Goal: Task Accomplishment & Management: Manage account settings

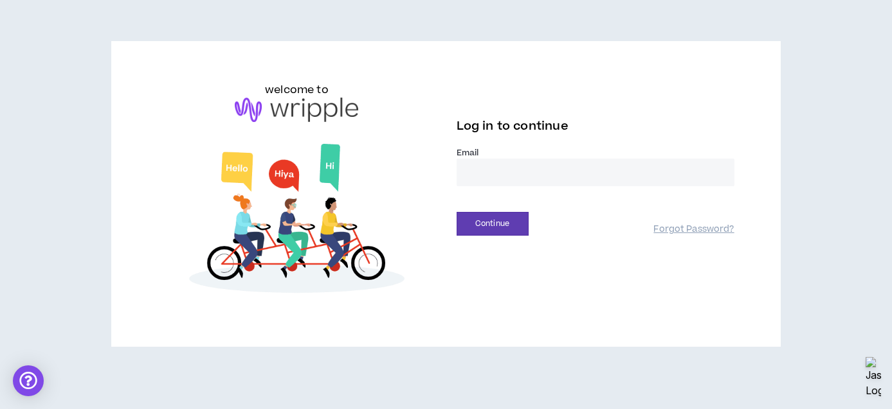
click at [520, 175] on input "email" at bounding box center [595, 173] width 278 height 28
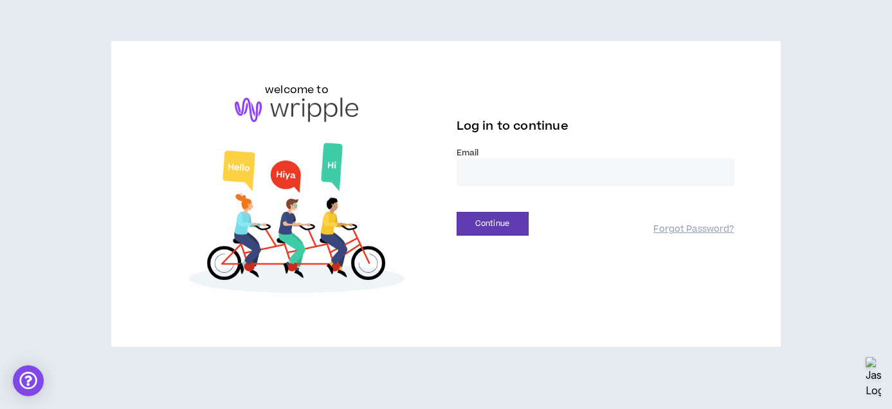
click at [0, 409] on com-1password-button at bounding box center [0, 409] width 0 height 0
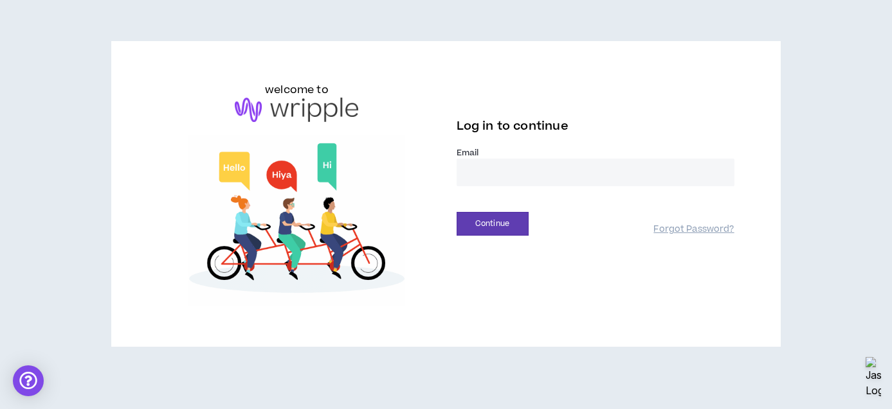
click at [0, 409] on com-1password-button at bounding box center [0, 409] width 0 height 0
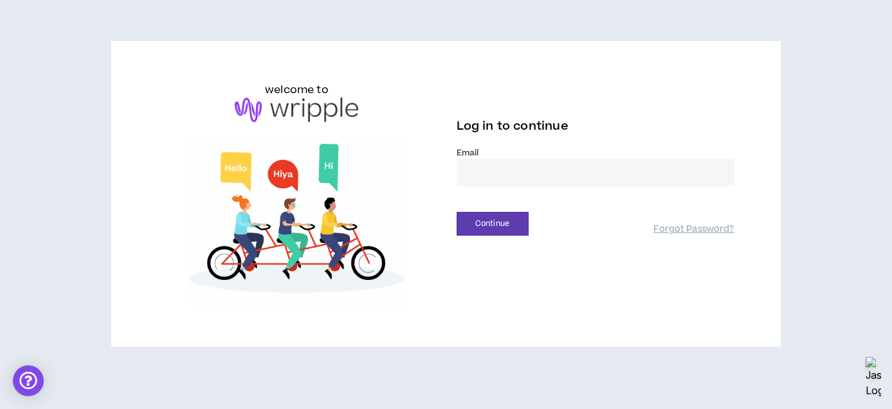
type input "**********"
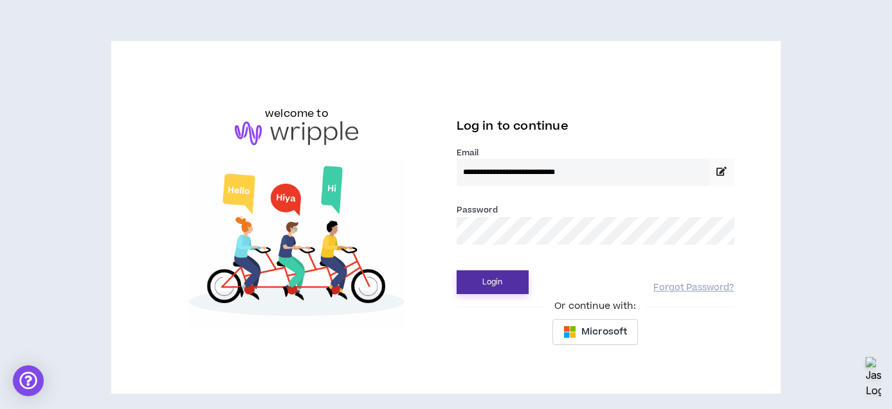
click at [495, 282] on button "Login" at bounding box center [492, 283] width 72 height 24
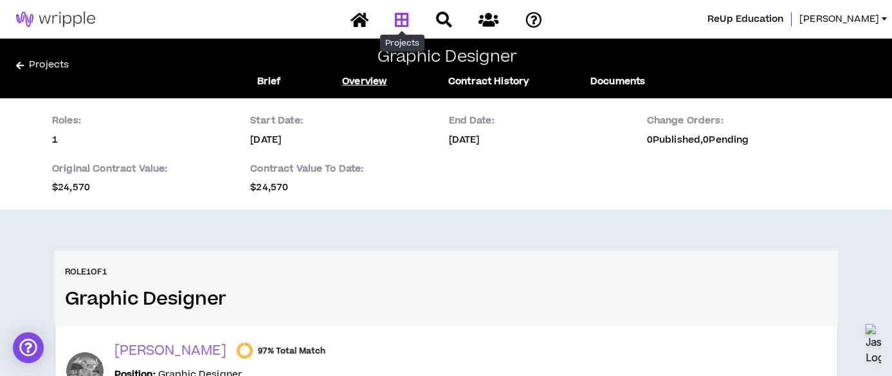
click at [397, 19] on icon at bounding box center [402, 20] width 14 height 16
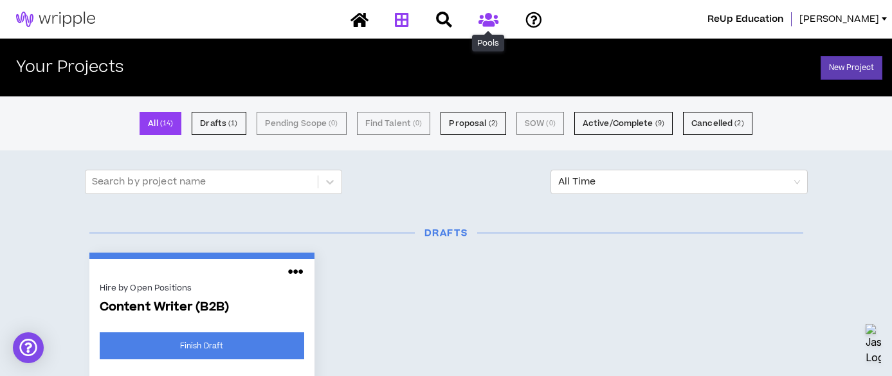
click at [489, 22] on icon at bounding box center [488, 20] width 20 height 16
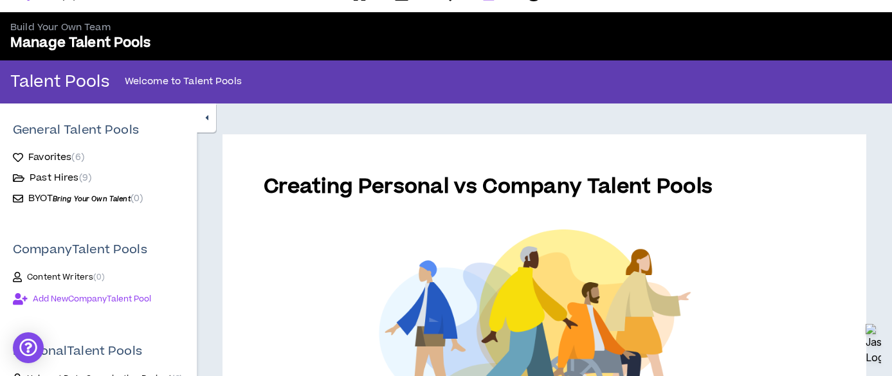
scroll to position [19, 0]
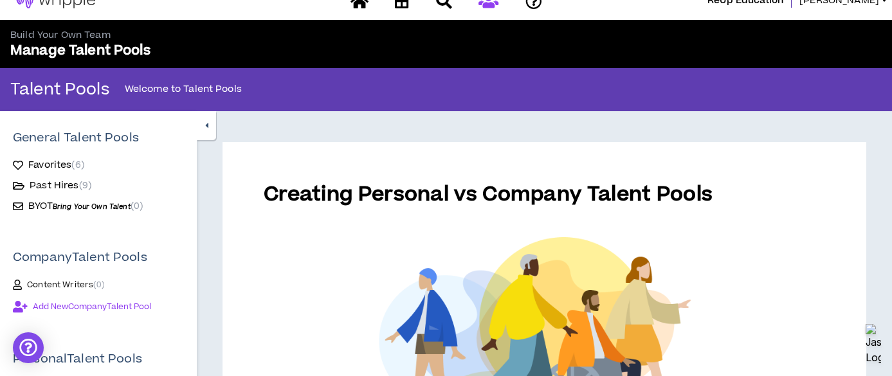
click at [68, 282] on span "Content Writers ( 0 )" at bounding box center [66, 285] width 78 height 10
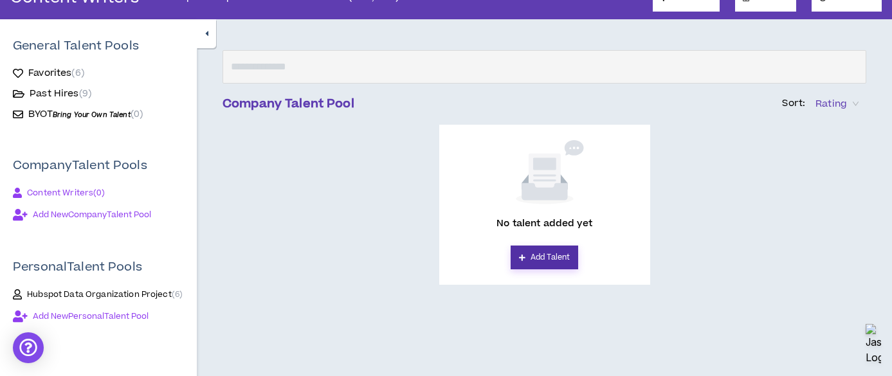
click at [546, 258] on link "Add Talent" at bounding box center [543, 258] width 67 height 24
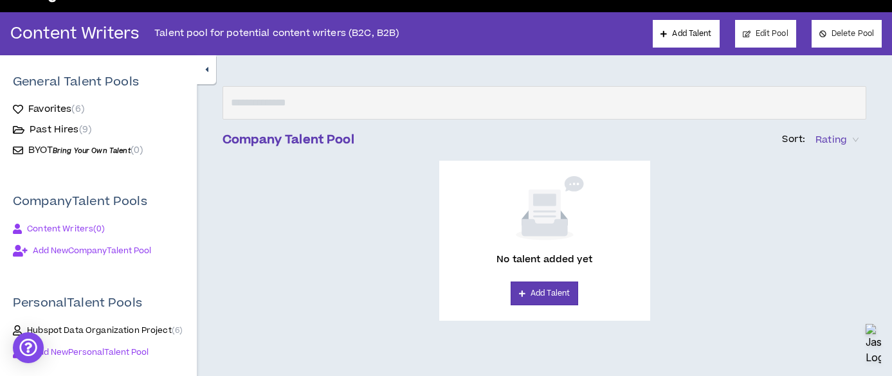
scroll to position [79, 0]
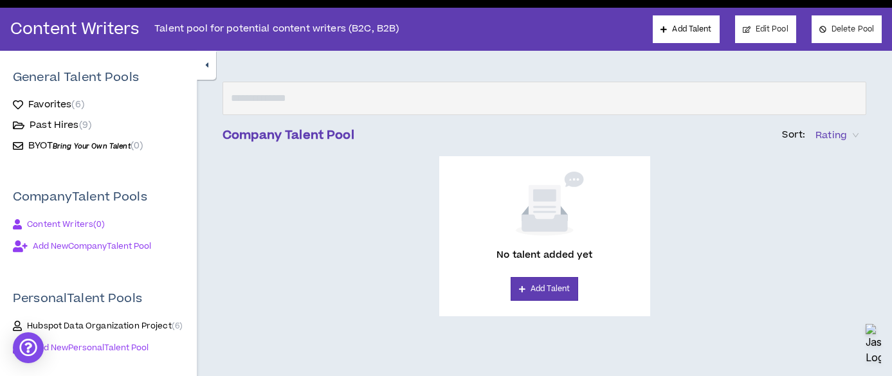
click at [62, 225] on span "Content Writers ( 0 )" at bounding box center [66, 224] width 78 height 10
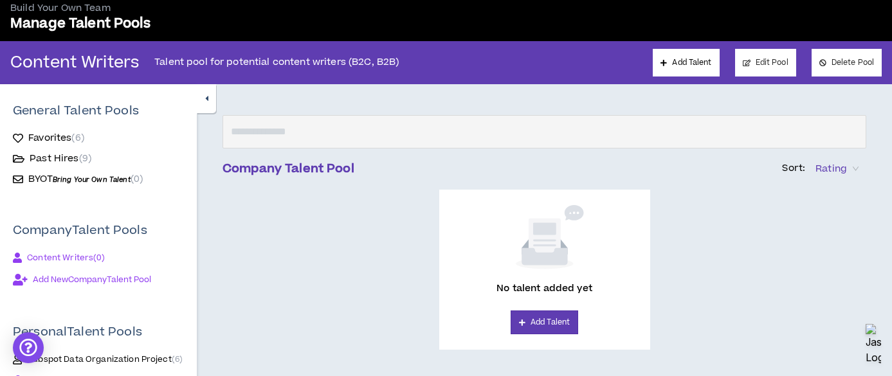
scroll to position [47, 0]
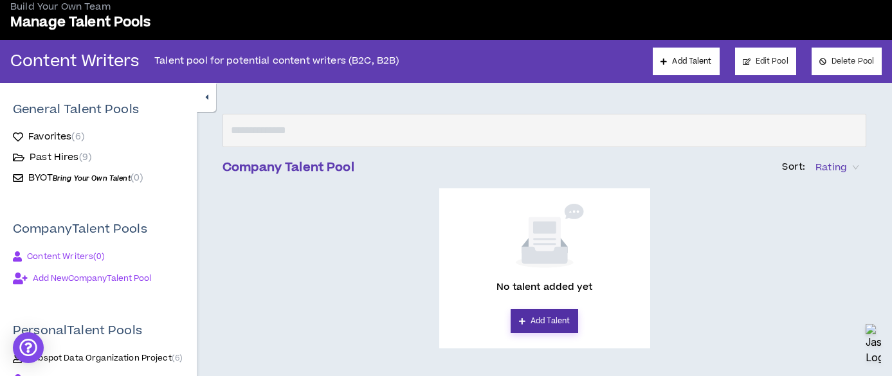
click at [544, 323] on link "Add Talent" at bounding box center [543, 321] width 67 height 24
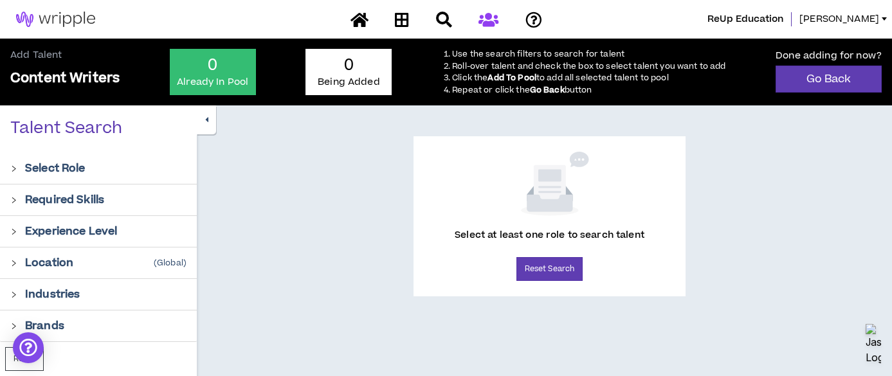
click at [75, 166] on p "Select Role" at bounding box center [55, 168] width 60 height 15
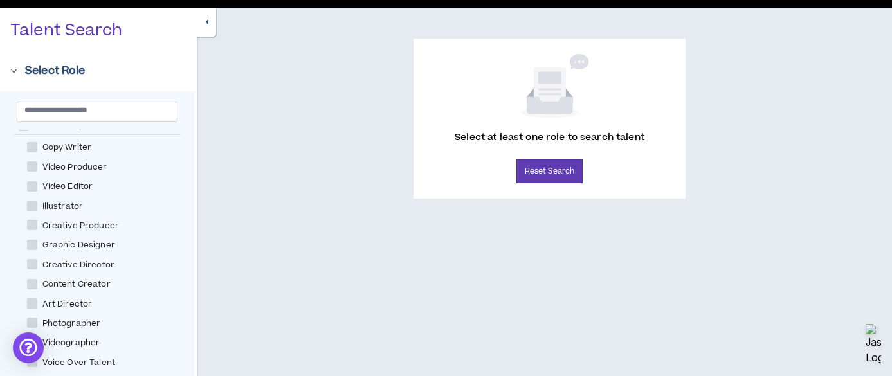
scroll to position [198, 0]
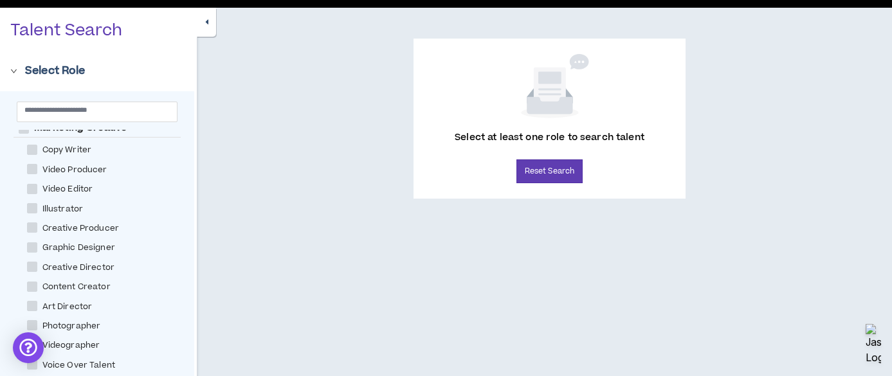
click at [69, 148] on span "Copy Writer" at bounding box center [67, 150] width 60 height 12
checkbox Writer "****"
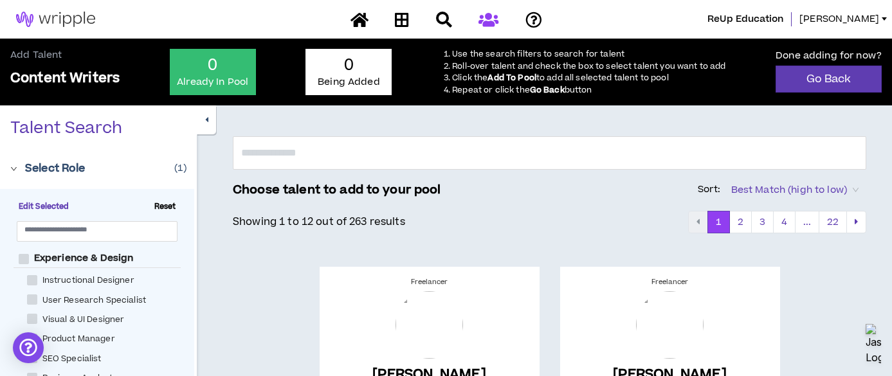
click at [550, 79] on li "Click the Add To Pool to add all selected talent to pool" at bounding box center [588, 78] width 273 height 10
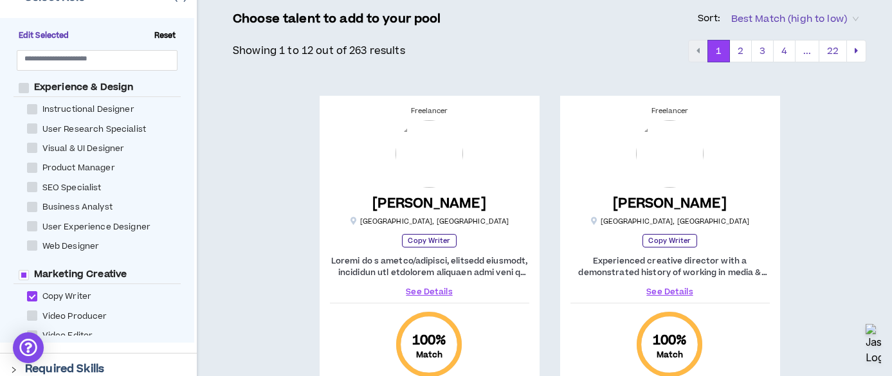
scroll to position [172, 0]
click at [785, 13] on span "Best Match (high to low)" at bounding box center [794, 18] width 127 height 19
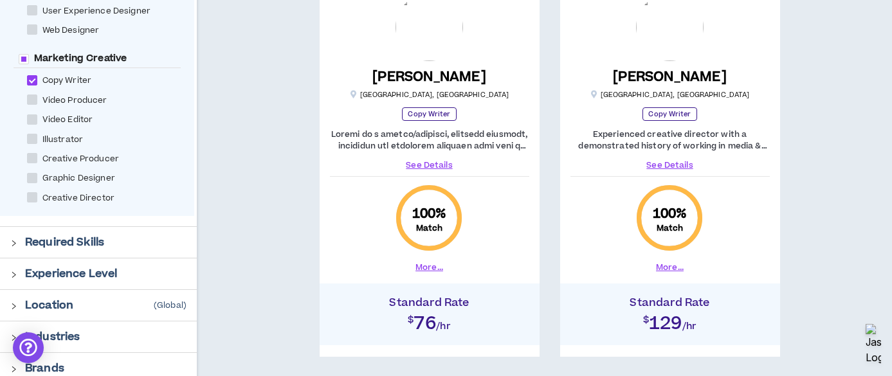
scroll to position [307, 0]
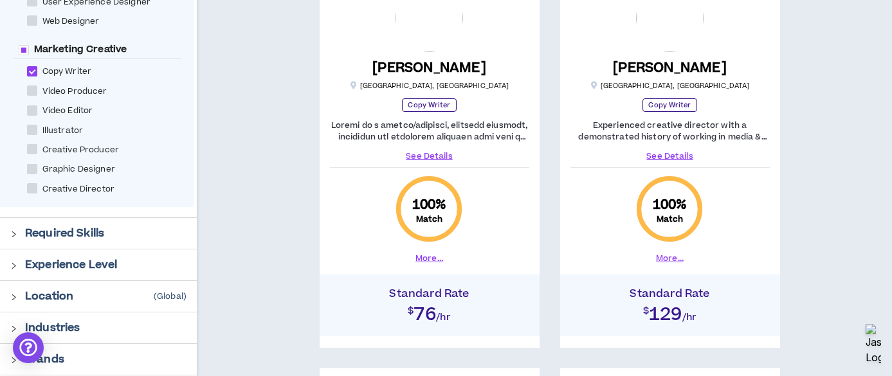
click at [46, 228] on p "Required Skills" at bounding box center [64, 233] width 79 height 15
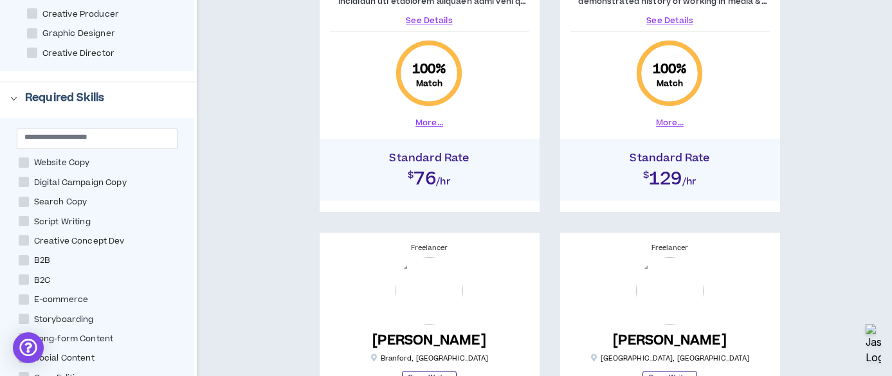
scroll to position [0, 0]
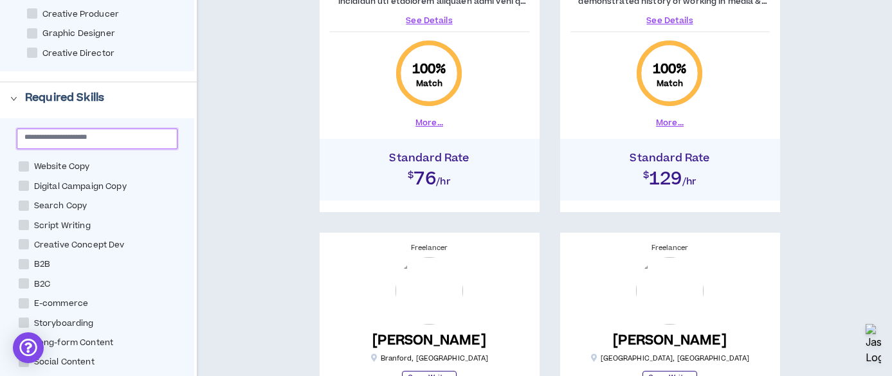
click at [98, 136] on input "text" at bounding box center [91, 137] width 135 height 10
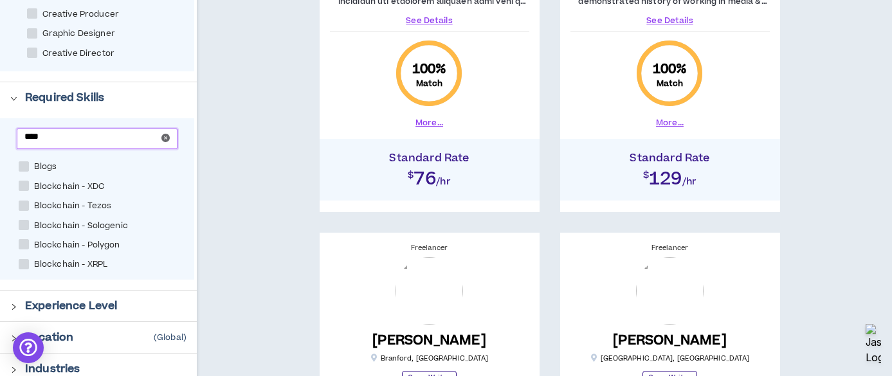
type input "****"
click at [41, 167] on span "Blogs" at bounding box center [45, 167] width 33 height 12
checkbox input "****"
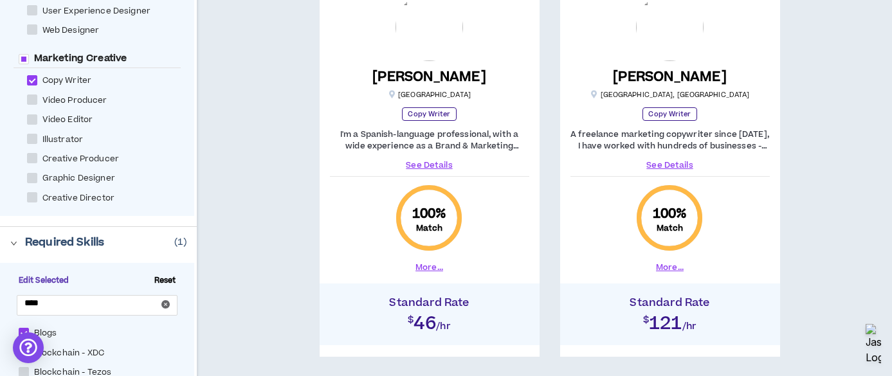
scroll to position [298, 0]
click at [84, 305] on input "****" at bounding box center [91, 303] width 135 height 10
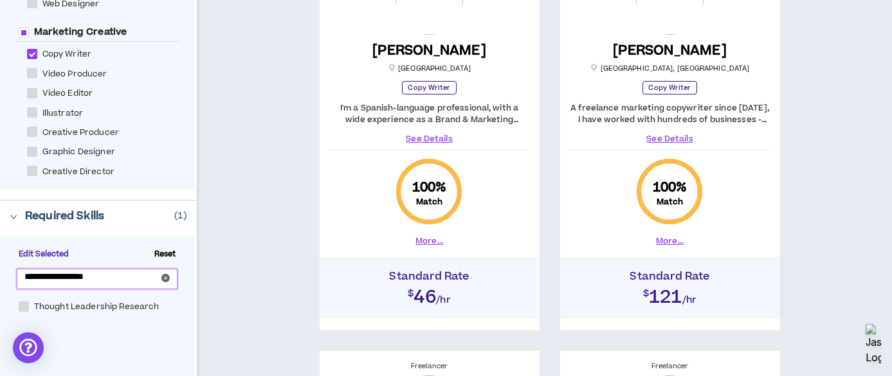
scroll to position [337, 0]
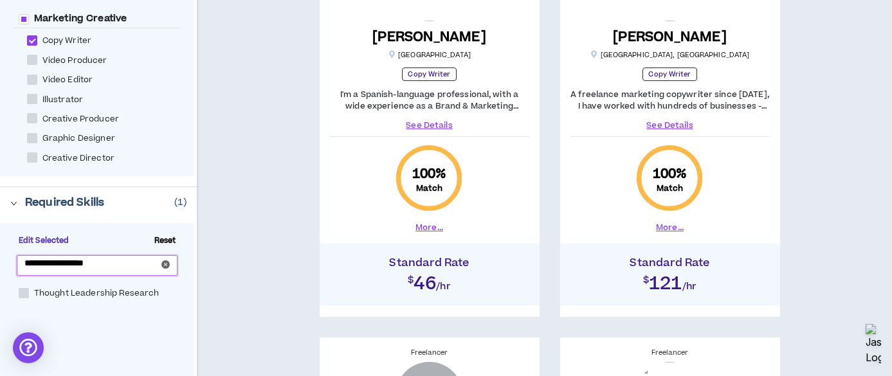
type input "**********"
click at [60, 293] on span "Thought Leadership Research" at bounding box center [97, 293] width 136 height 12
checkbox Research "****"
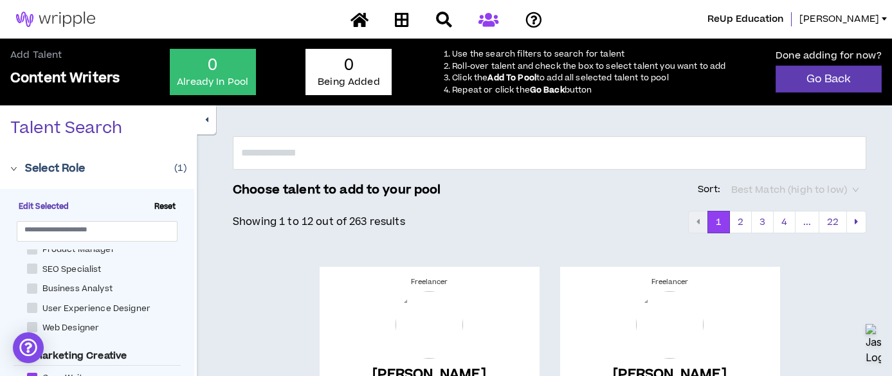
click at [777, 188] on span "Best Match (high to low)" at bounding box center [794, 190] width 127 height 19
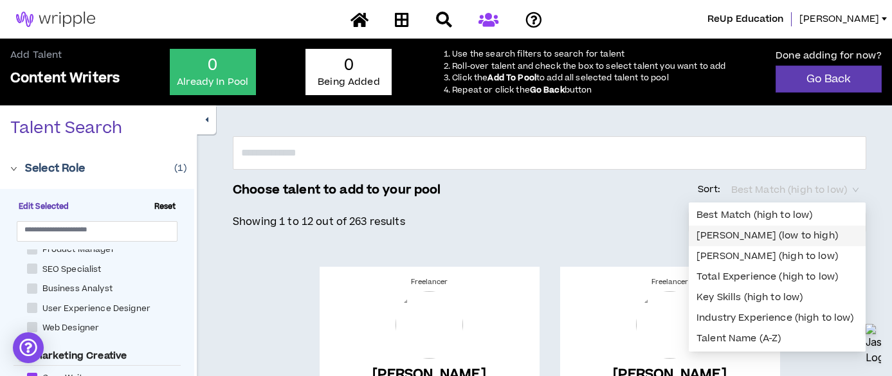
click at [767, 231] on div "[PERSON_NAME] (low to high)" at bounding box center [776, 236] width 161 height 14
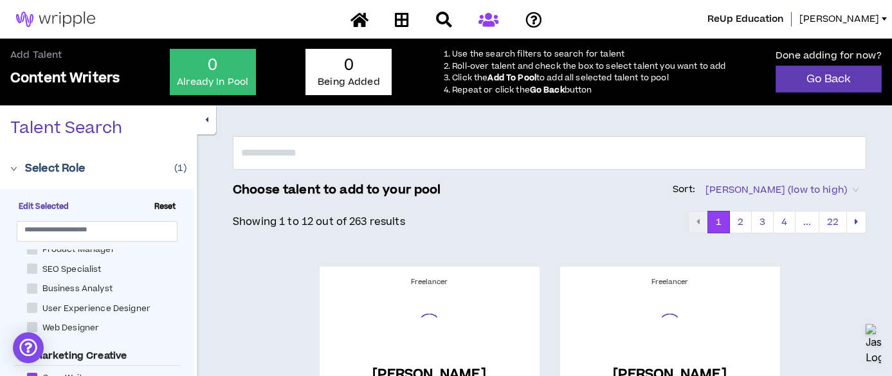
click at [277, 237] on div "Showing 1 to 12 out of 263 results 1 2 3 4 ... 22" at bounding box center [549, 231] width 633 height 41
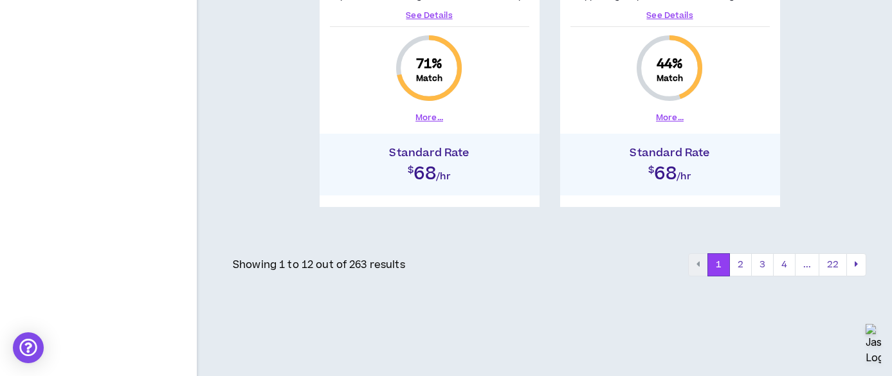
scroll to position [2490, 0]
click at [731, 268] on button "2" at bounding box center [740, 264] width 22 height 23
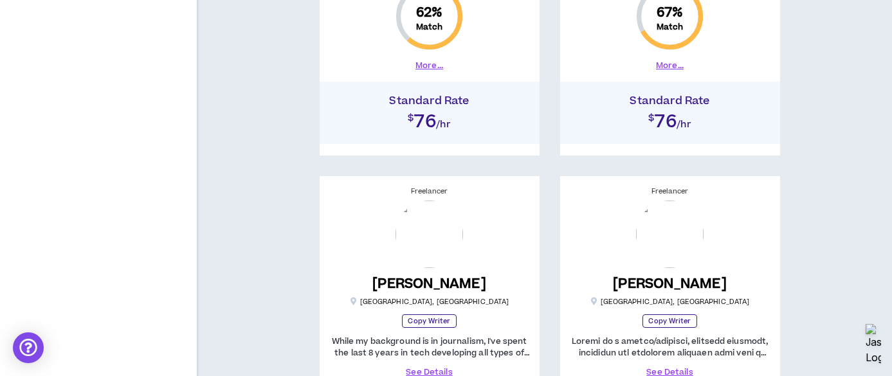
scroll to position [2255, 0]
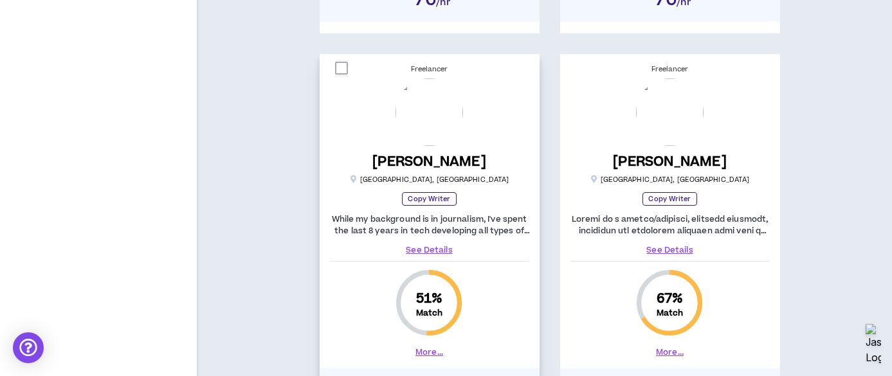
click at [442, 128] on img at bounding box center [428, 111] width 67 height 67
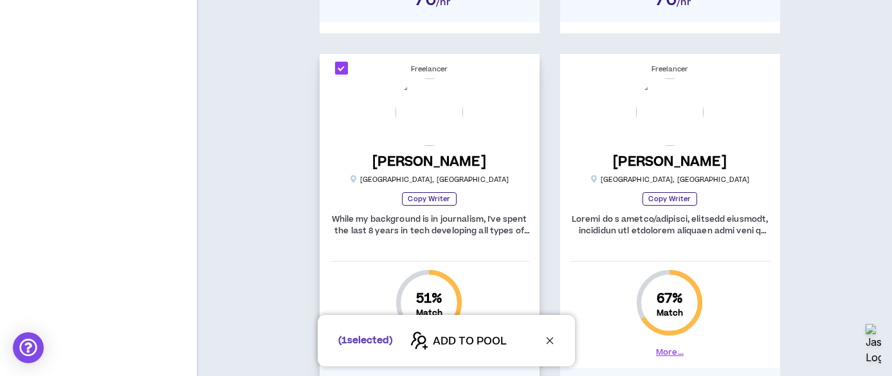
click at [440, 168] on div "[PERSON_NAME] [GEOGRAPHIC_DATA] , [GEOGRAPHIC_DATA]" at bounding box center [429, 169] width 159 height 31
checkbox input "*****"
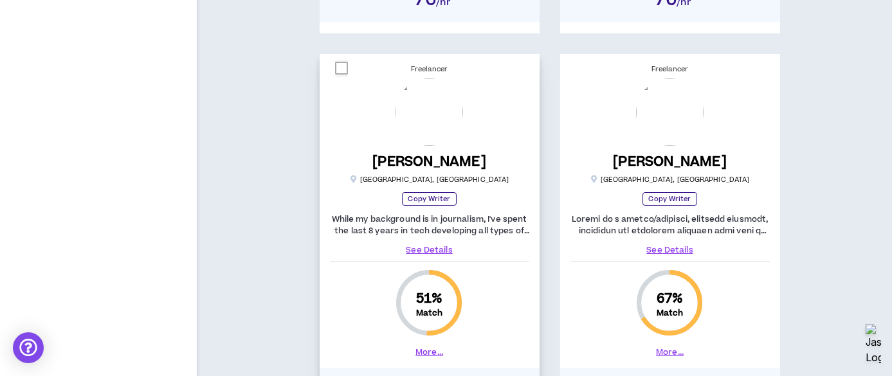
click at [426, 244] on link "See Details" at bounding box center [429, 250] width 199 height 12
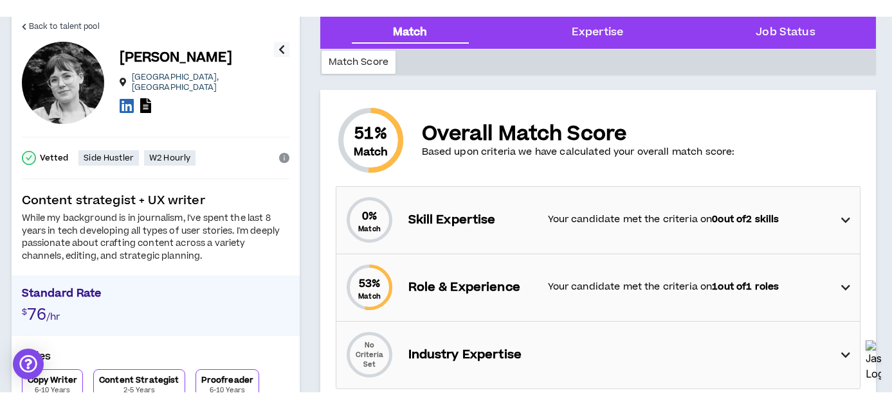
scroll to position [58, 0]
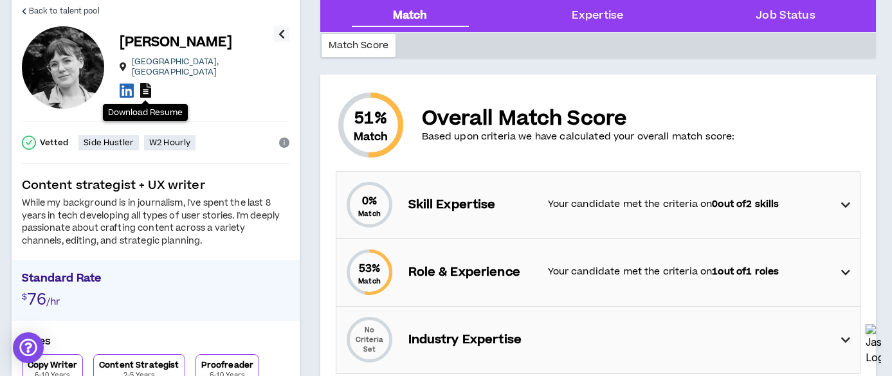
click at [150, 83] on icon at bounding box center [145, 90] width 11 height 15
